Goal: Task Accomplishment & Management: Manage account settings

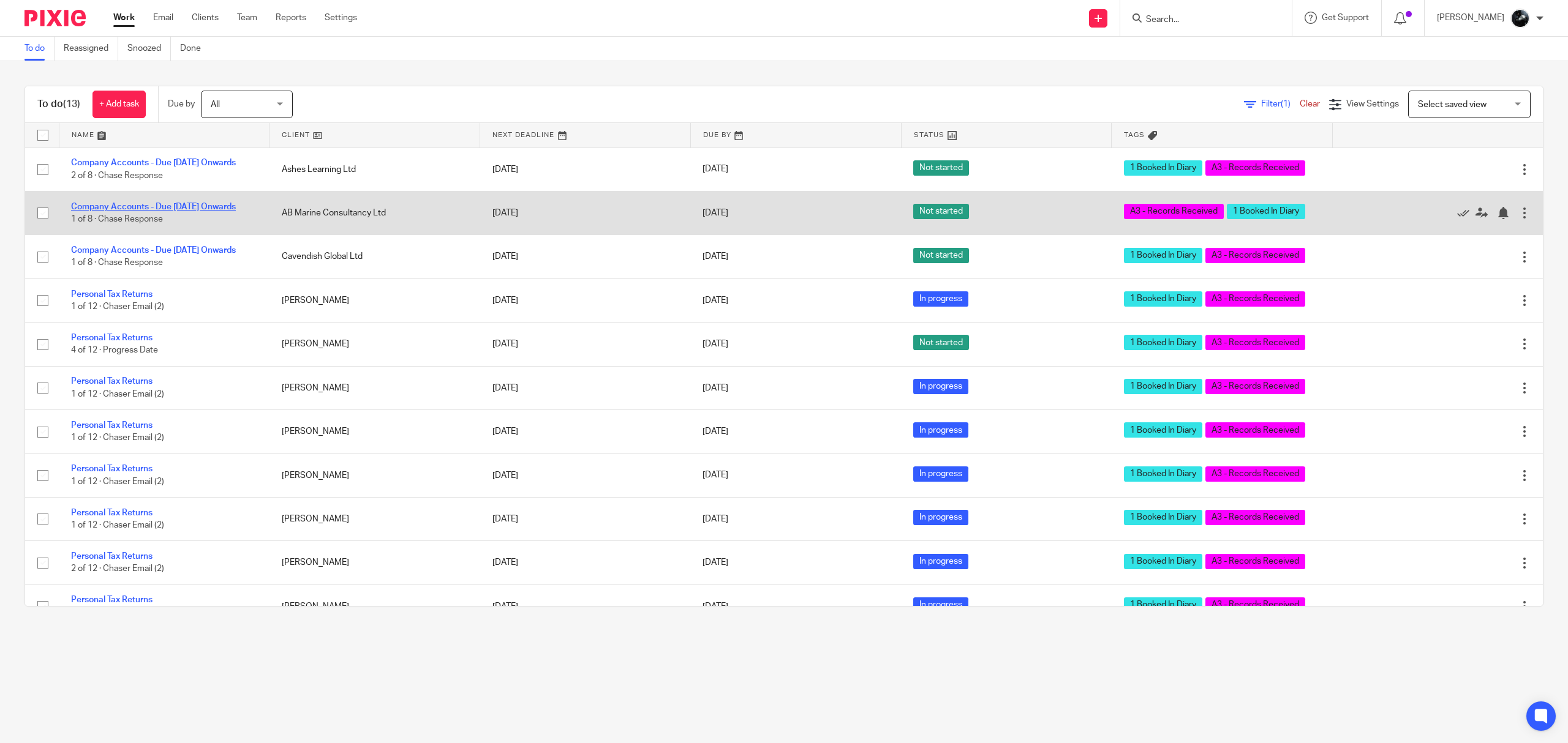
click at [185, 211] on link "Company Accounts - Due [DATE] Onwards" at bounding box center [153, 207] width 165 height 8
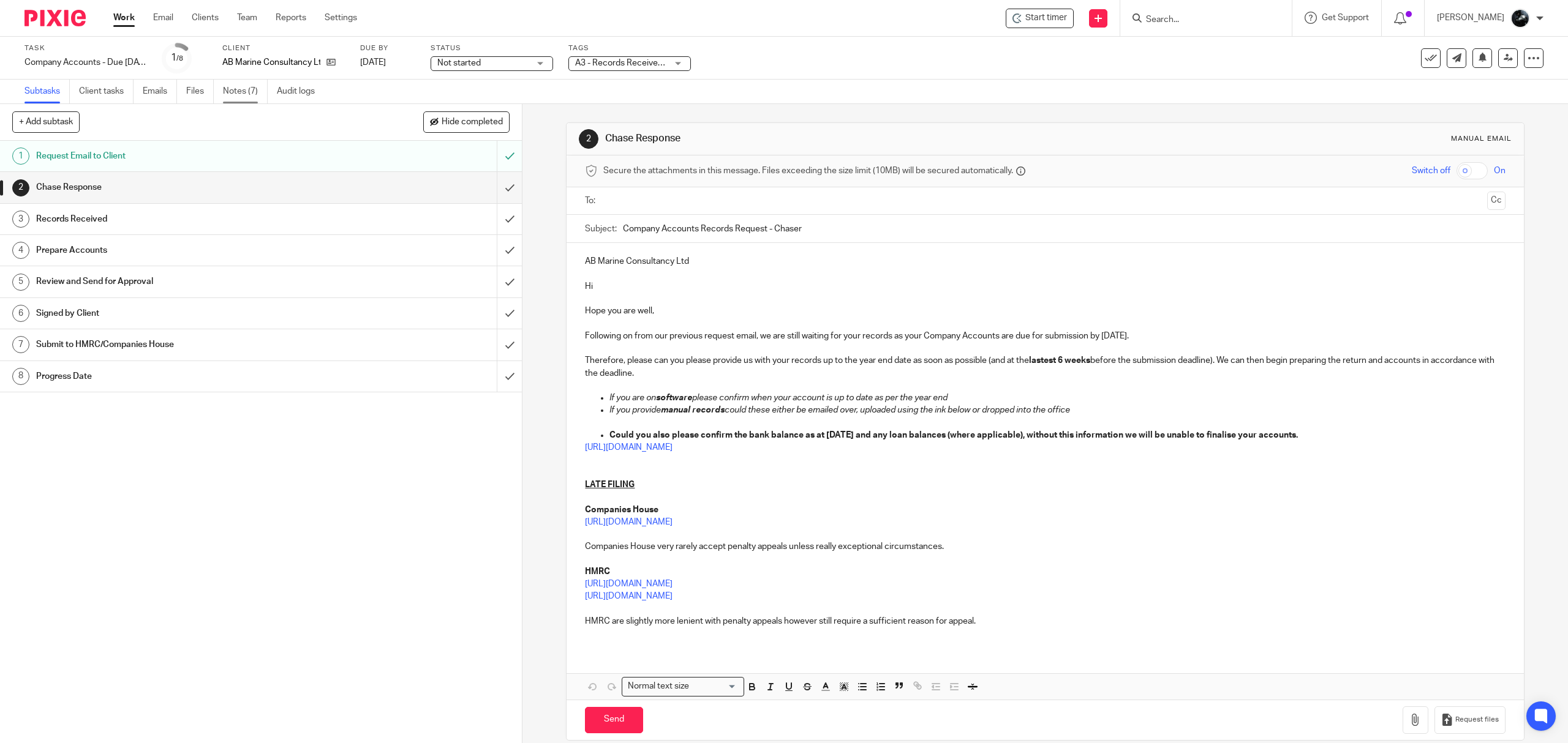
click at [246, 97] on link "Notes (7)" at bounding box center [245, 91] width 45 height 24
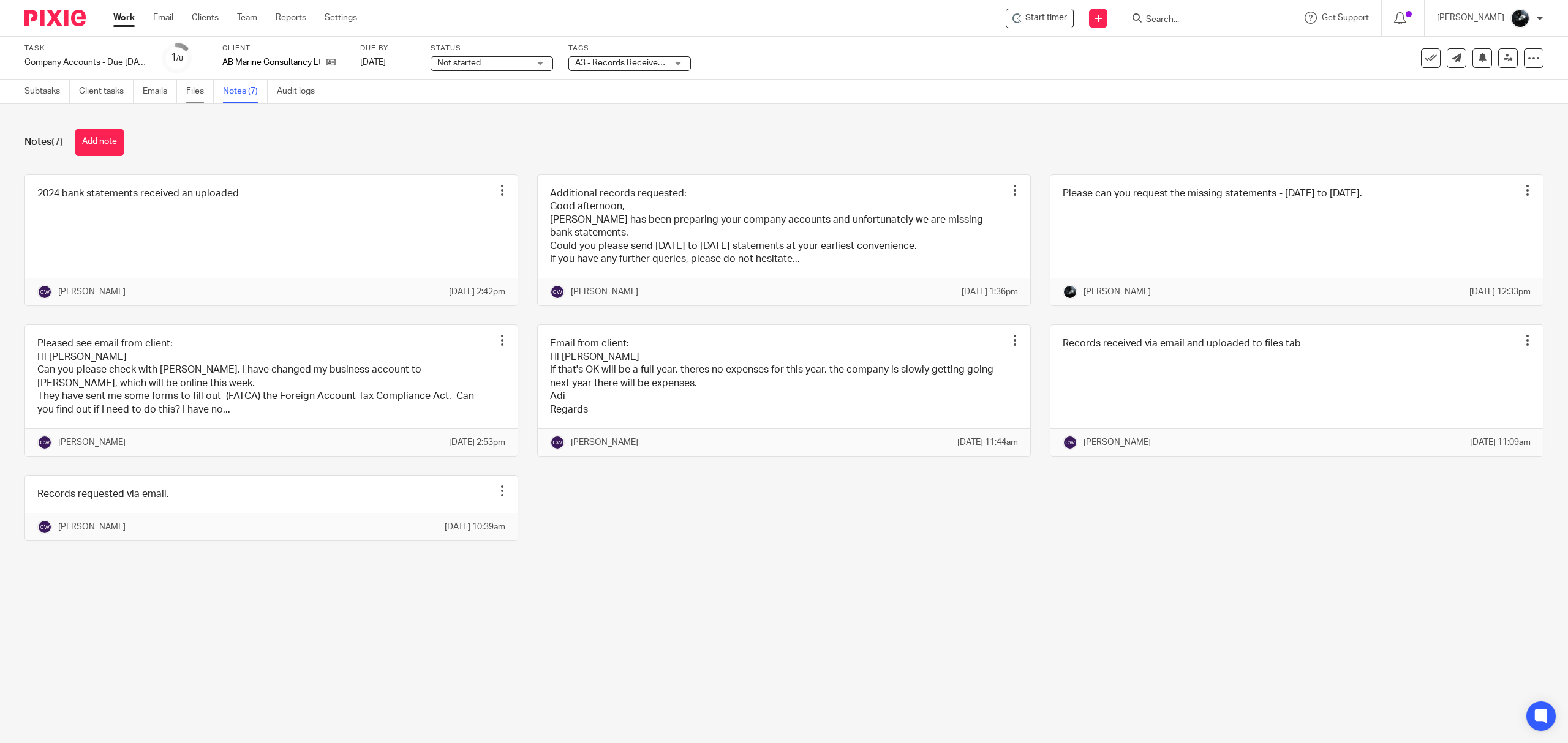
click at [205, 88] on link "Files" at bounding box center [200, 91] width 27 height 24
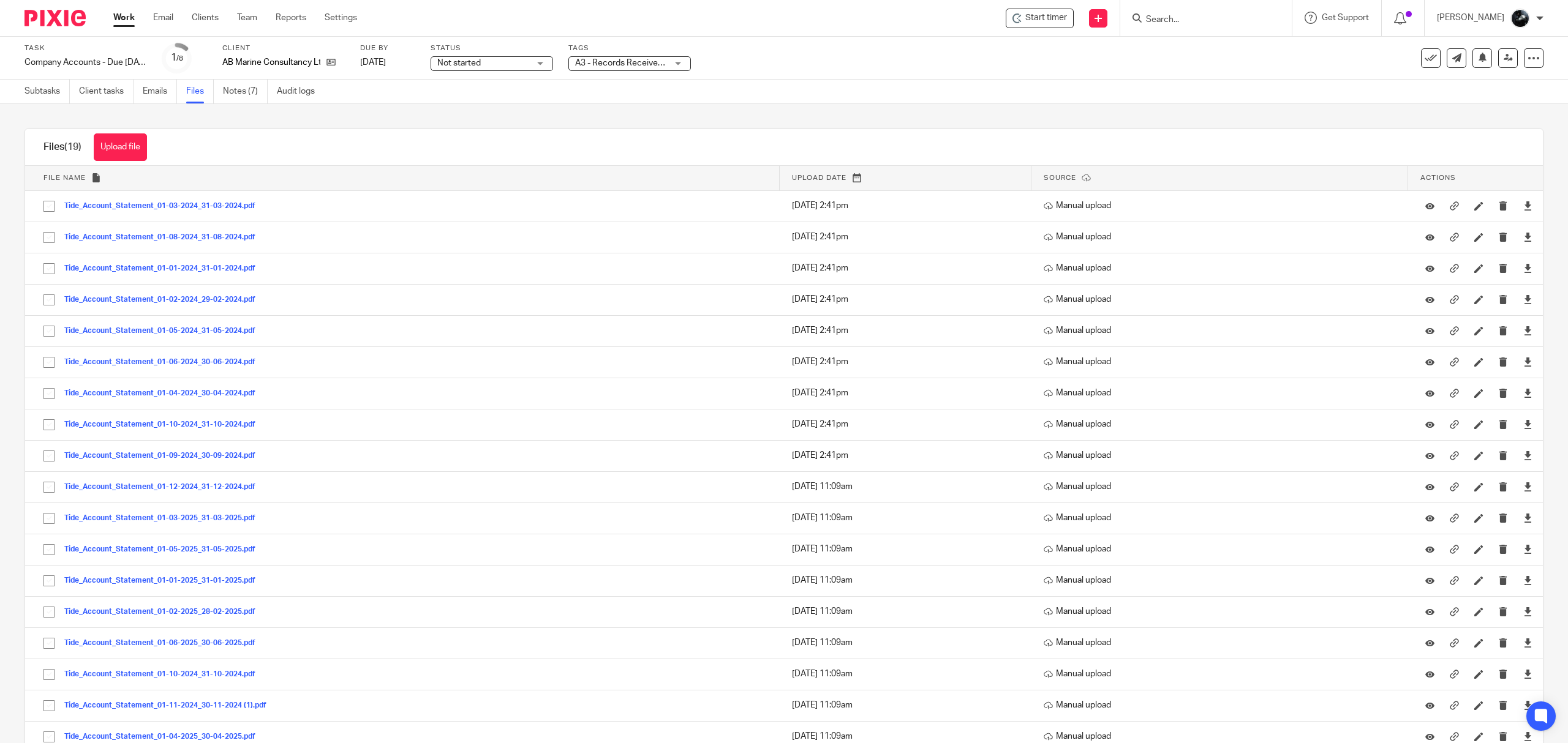
click at [39, 15] on img at bounding box center [55, 18] width 61 height 17
